Goal: Entertainment & Leisure: Browse casually

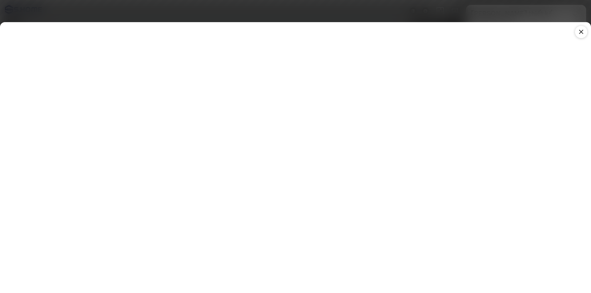
click at [582, 32] on icon at bounding box center [580, 31] width 7 height 7
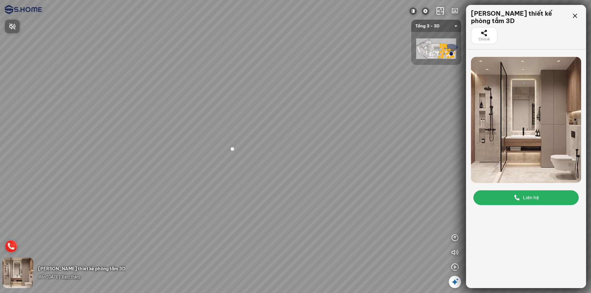
click at [523, 120] on div at bounding box center [295, 146] width 591 height 293
click at [238, 150] on div at bounding box center [232, 149] width 18 height 18
click at [576, 18] on icon at bounding box center [574, 15] width 7 height 7
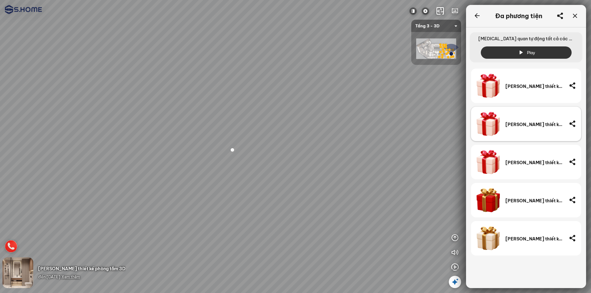
click at [517, 130] on div "[PERSON_NAME] thiết kế phòng tắm 3D" at bounding box center [534, 124] width 58 height 25
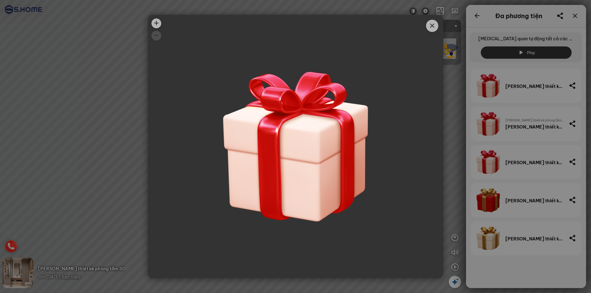
click at [437, 29] on span "Close" at bounding box center [432, 26] width 12 height 12
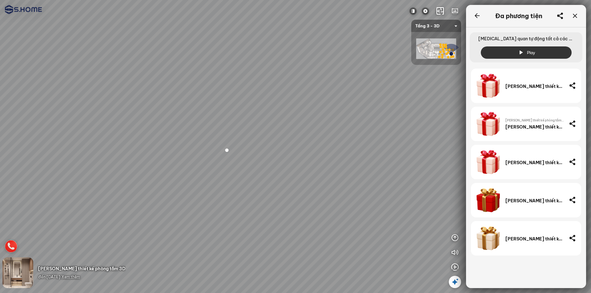
click at [79, 277] on span "Xem thêm" at bounding box center [71, 277] width 18 height 5
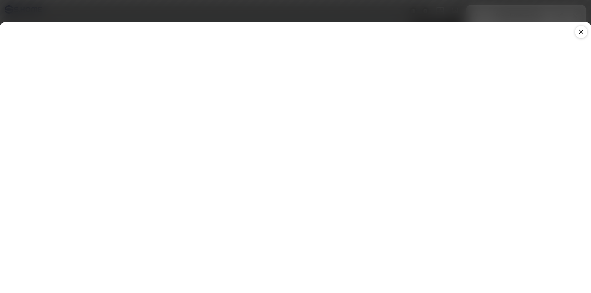
click at [581, 33] on icon at bounding box center [580, 31] width 7 height 7
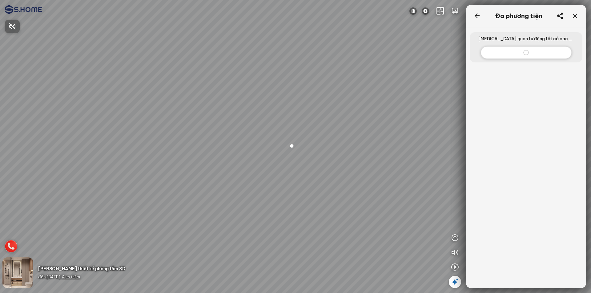
click at [16, 28] on span "Nhấn để bật âm thanh" at bounding box center [16, 26] width 0 height 8
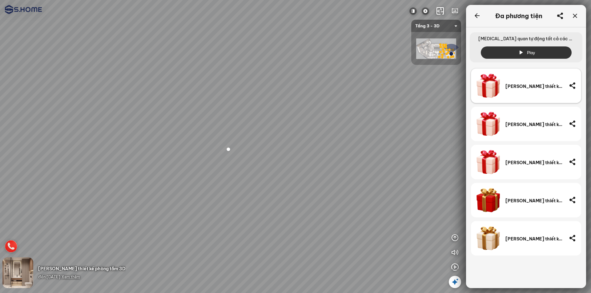
click at [512, 88] on div "[PERSON_NAME] thiết kế phòng tắm 3D" at bounding box center [534, 87] width 58 height 6
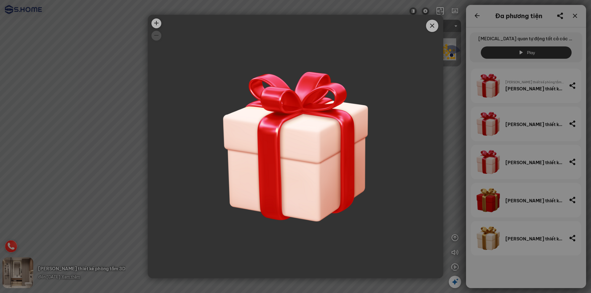
click at [430, 24] on icon "Close" at bounding box center [431, 25] width 7 height 7
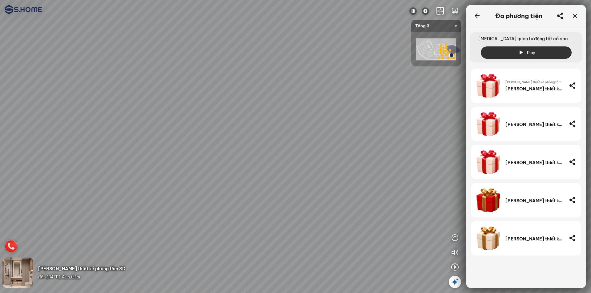
click at [79, 277] on span "Xem thêm" at bounding box center [71, 277] width 18 height 5
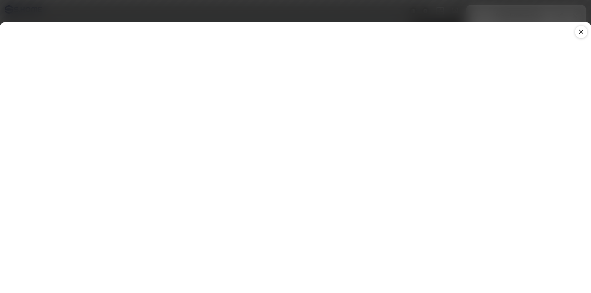
click at [580, 36] on div at bounding box center [581, 32] width 12 height 12
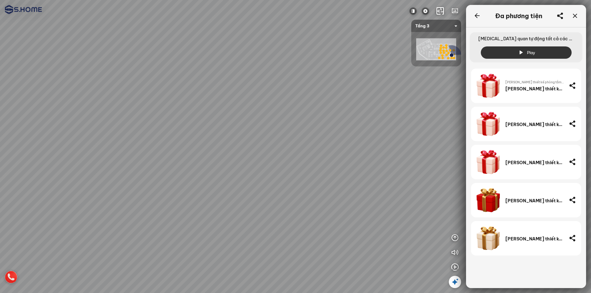
drag, startPoint x: 361, startPoint y: 112, endPoint x: 271, endPoint y: 89, distance: 93.1
click at [271, 89] on div at bounding box center [295, 146] width 591 height 293
drag, startPoint x: 326, startPoint y: 84, endPoint x: 316, endPoint y: 127, distance: 44.3
click at [316, 127] on div at bounding box center [295, 146] width 591 height 293
drag, startPoint x: 346, startPoint y: 88, endPoint x: 358, endPoint y: 115, distance: 29.6
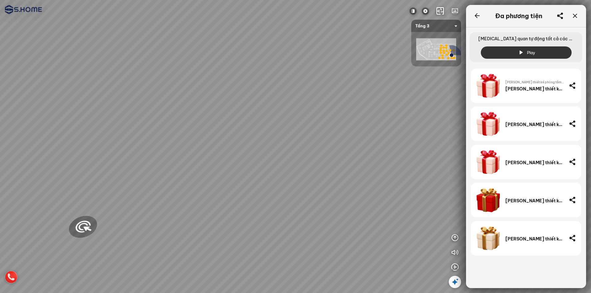
click at [339, 124] on div at bounding box center [295, 146] width 591 height 293
drag, startPoint x: 315, startPoint y: 132, endPoint x: 359, endPoint y: 142, distance: 44.9
click at [359, 142] on div at bounding box center [295, 146] width 591 height 293
click at [453, 254] on icon "button" at bounding box center [454, 252] width 7 height 7
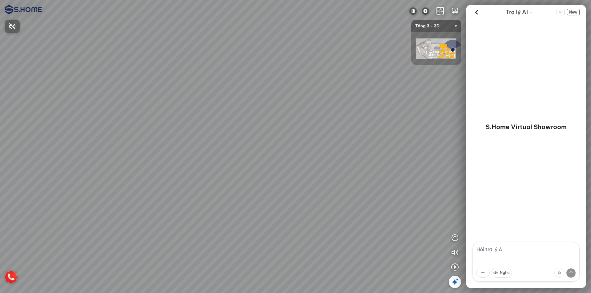
drag, startPoint x: 355, startPoint y: 203, endPoint x: 233, endPoint y: 201, distance: 122.5
click at [245, 201] on div at bounding box center [295, 146] width 591 height 293
drag, startPoint x: 275, startPoint y: 188, endPoint x: 196, endPoint y: 190, distance: 79.1
click at [152, 191] on div at bounding box center [295, 146] width 591 height 293
drag, startPoint x: 178, startPoint y: 194, endPoint x: 336, endPoint y: 190, distance: 158.2
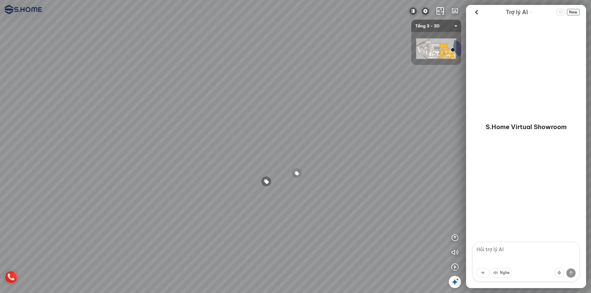
click at [319, 190] on div at bounding box center [295, 146] width 591 height 293
drag, startPoint x: 295, startPoint y: 189, endPoint x: 269, endPoint y: 189, distance: 26.2
click at [269, 189] on div at bounding box center [295, 146] width 591 height 293
drag, startPoint x: 330, startPoint y: 189, endPoint x: 158, endPoint y: 189, distance: 172.0
click at [177, 189] on div at bounding box center [295, 146] width 591 height 293
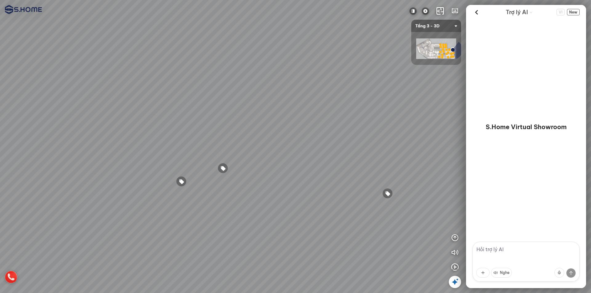
drag, startPoint x: 310, startPoint y: 187, endPoint x: 136, endPoint y: 186, distance: 173.8
click at [141, 187] on div at bounding box center [295, 146] width 591 height 293
drag, startPoint x: 145, startPoint y: 184, endPoint x: 395, endPoint y: 184, distance: 250.1
click at [354, 184] on div at bounding box center [295, 146] width 591 height 293
